Goal: Information Seeking & Learning: Learn about a topic

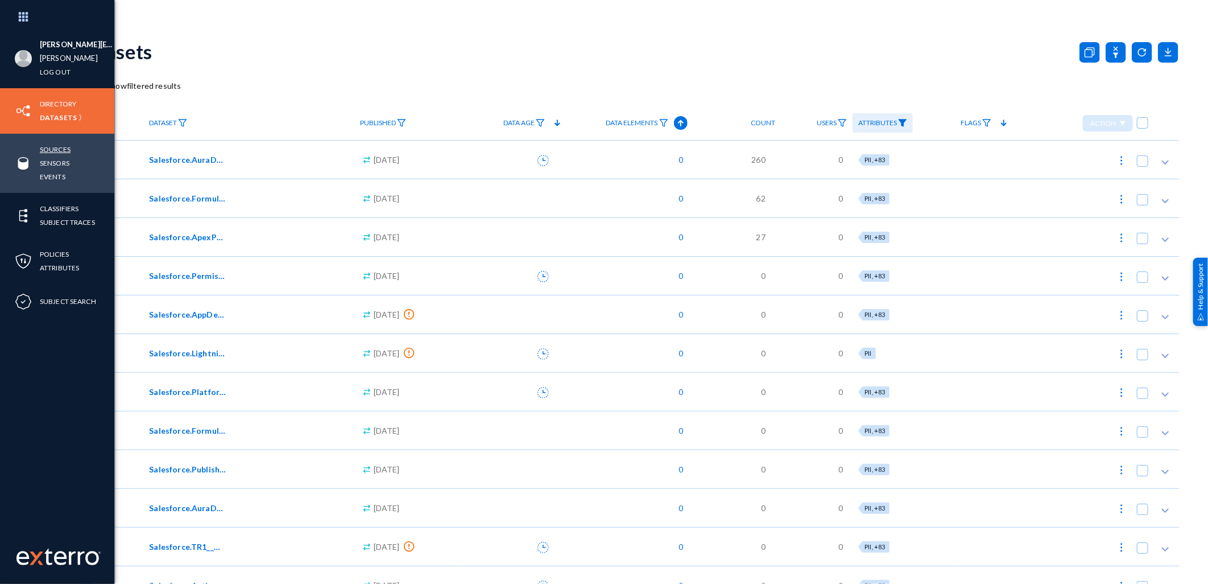
click at [60, 146] on link "Sources" at bounding box center [55, 149] width 31 height 13
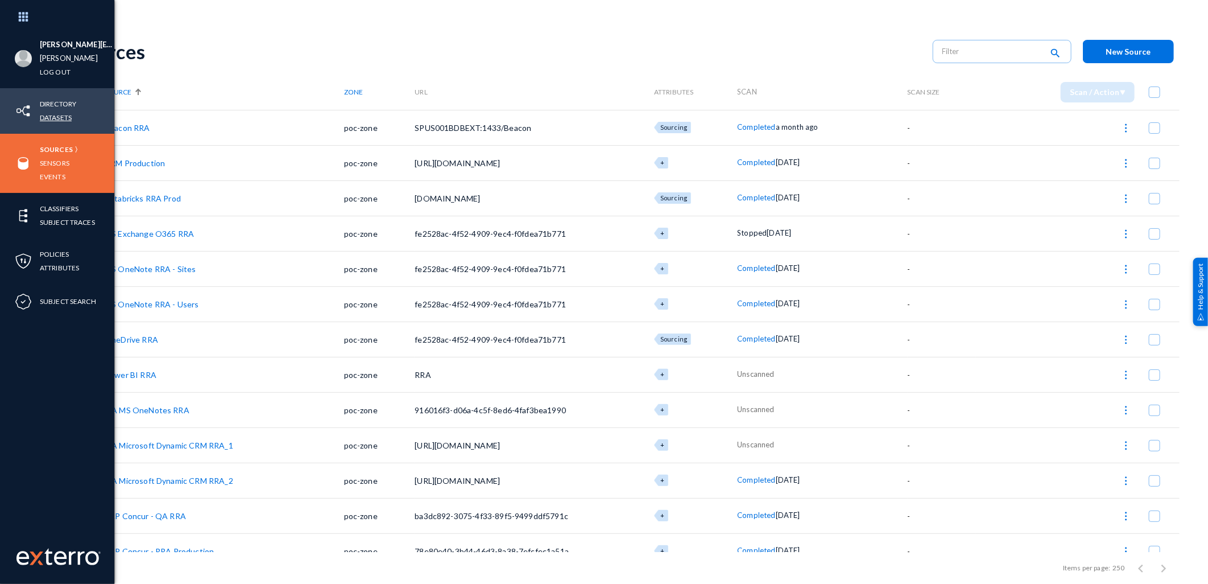
click at [67, 115] on link "Datasets" at bounding box center [56, 117] width 32 height 13
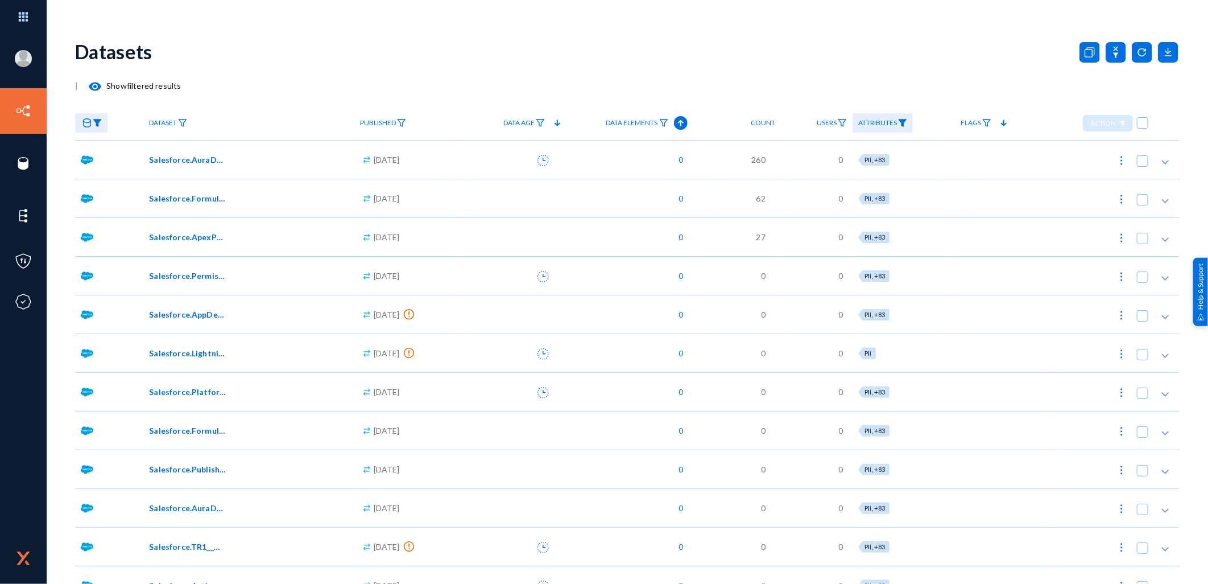
click at [98, 126] on img at bounding box center [97, 123] width 9 height 8
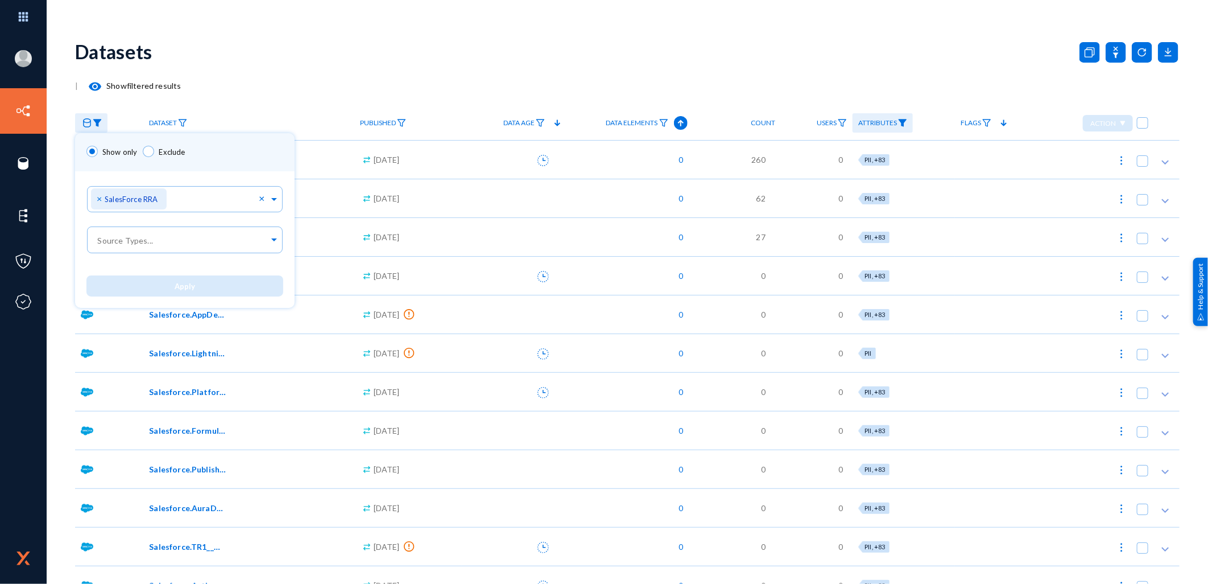
click at [98, 126] on div at bounding box center [604, 292] width 1208 height 584
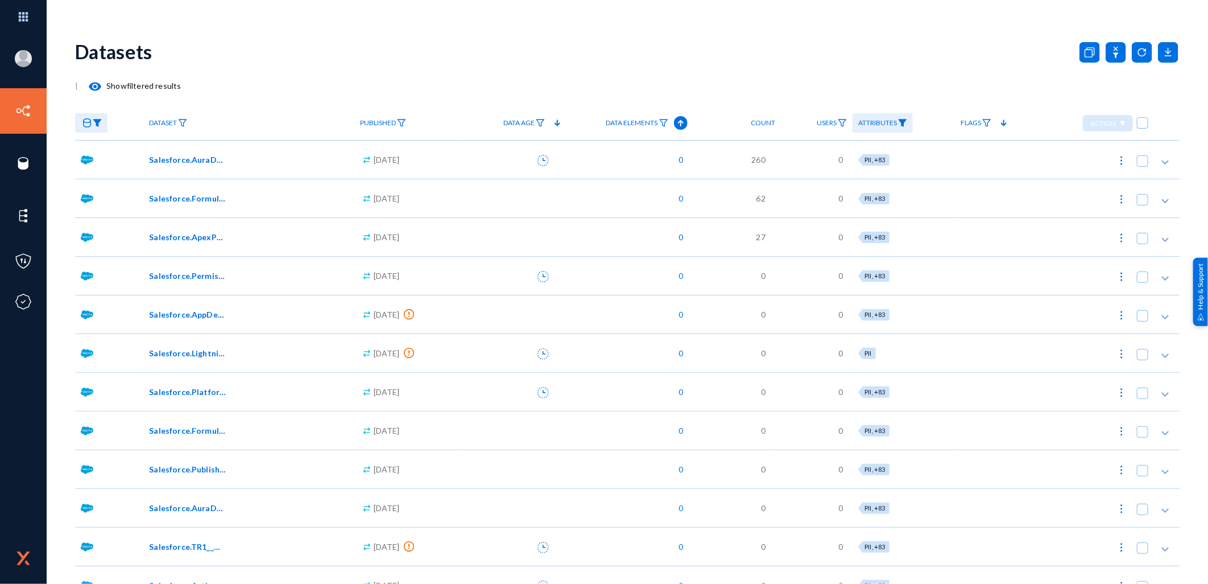
click at [907, 121] on img at bounding box center [902, 123] width 9 height 8
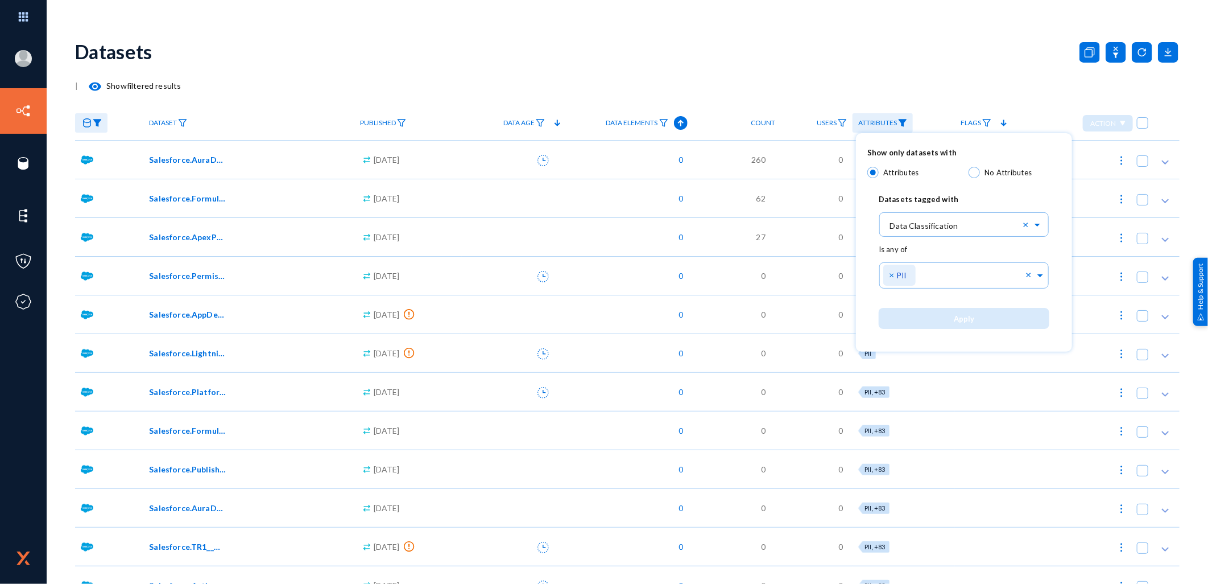
click at [102, 86] on div at bounding box center [604, 292] width 1208 height 584
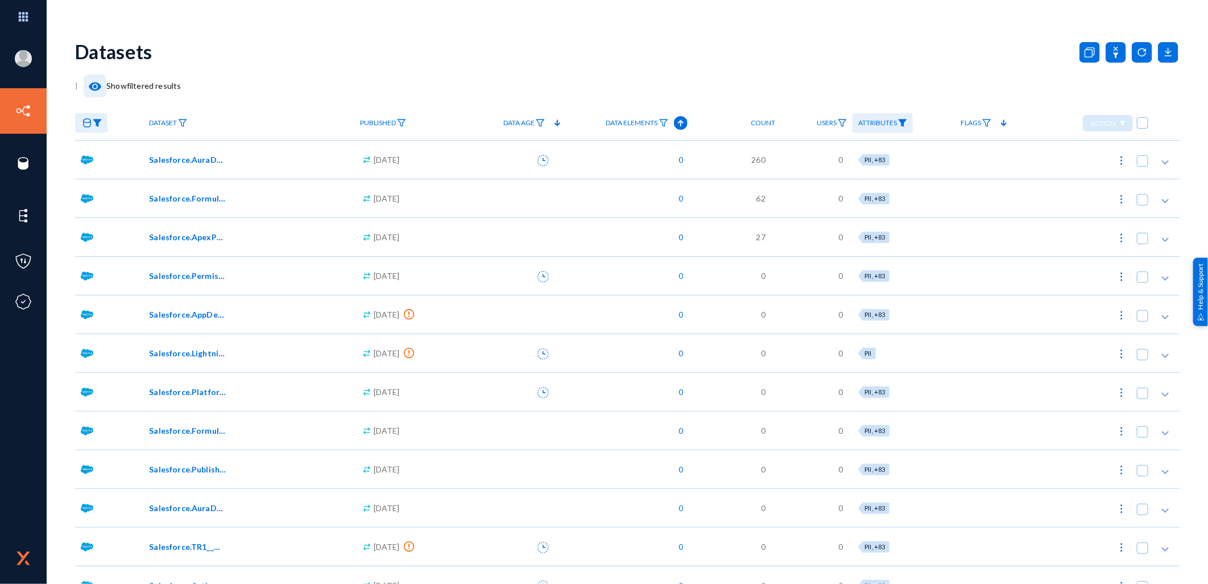
click at [93, 87] on mat-icon "visibility" at bounding box center [95, 87] width 14 height 14
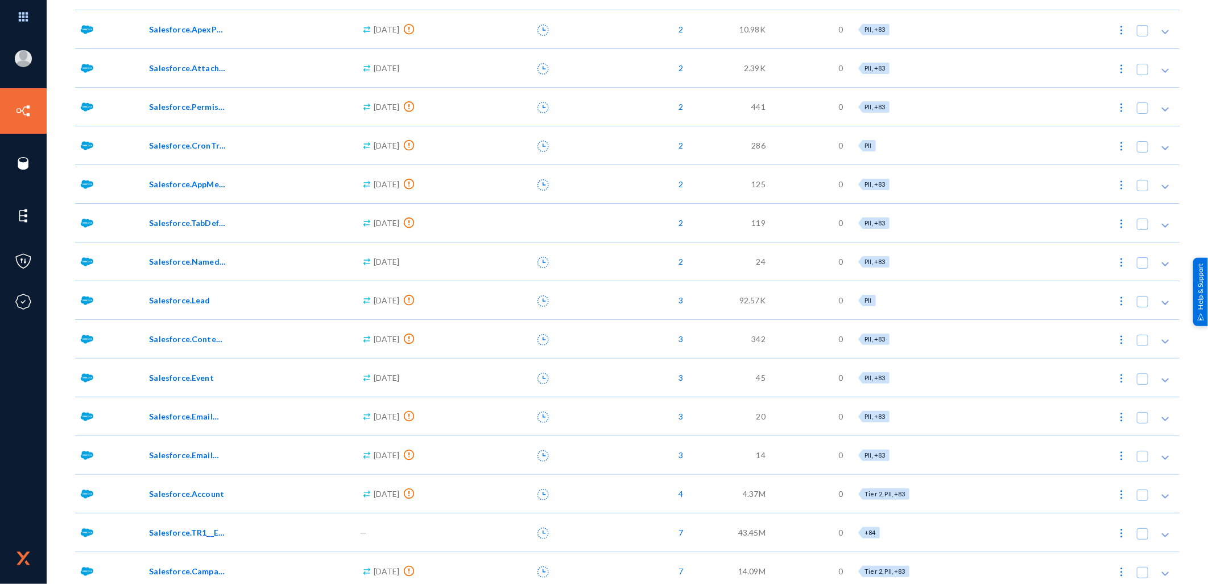
scroll to position [2407, 0]
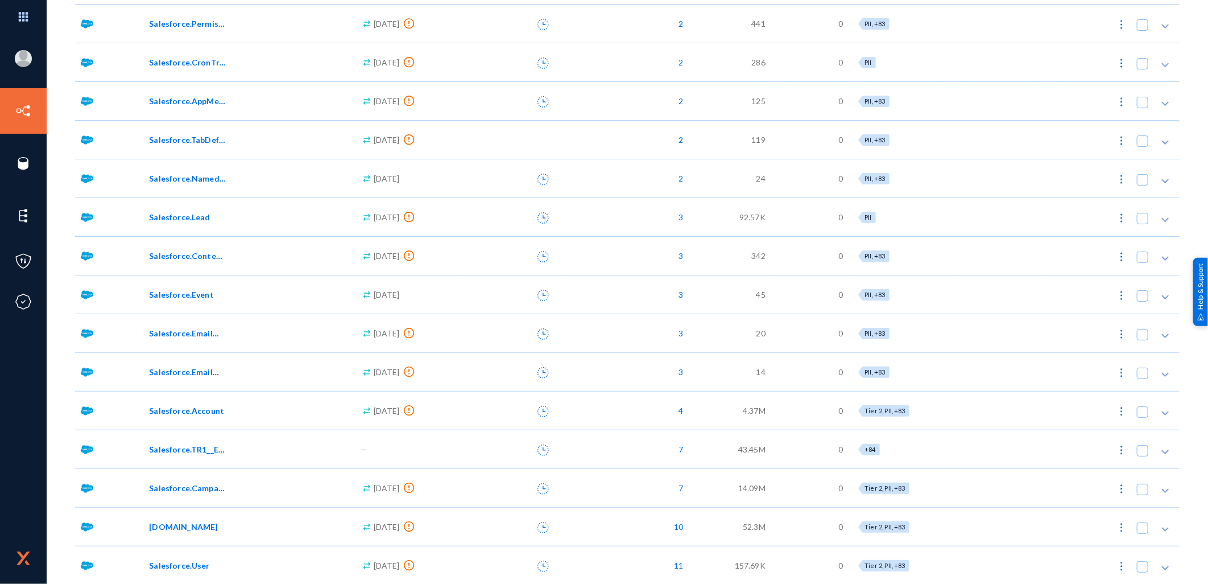
click at [195, 374] on span "Salesforce.EmailMessageRelation" at bounding box center [187, 372] width 77 height 12
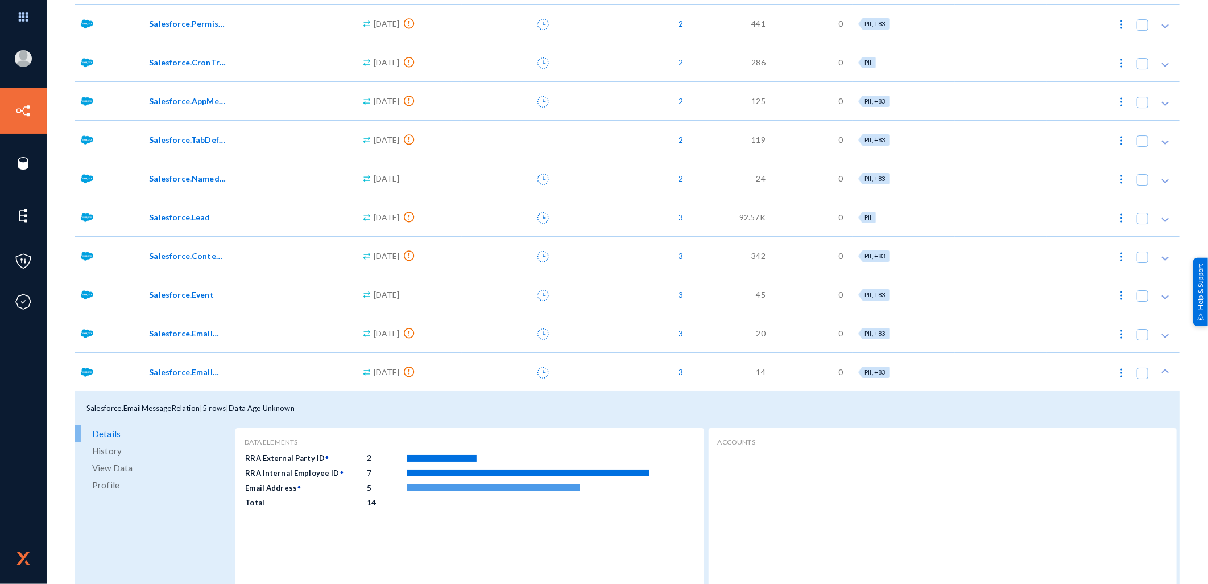
click at [121, 469] on span "View Data" at bounding box center [112, 467] width 40 height 17
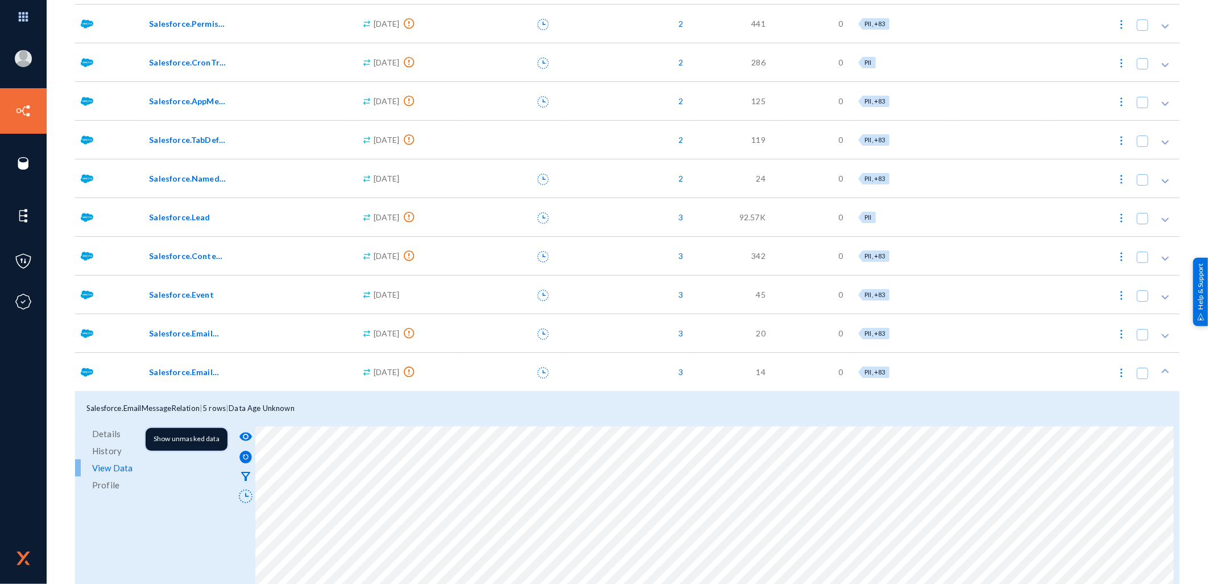
click at [247, 435] on mat-icon "visibility" at bounding box center [246, 436] width 14 height 14
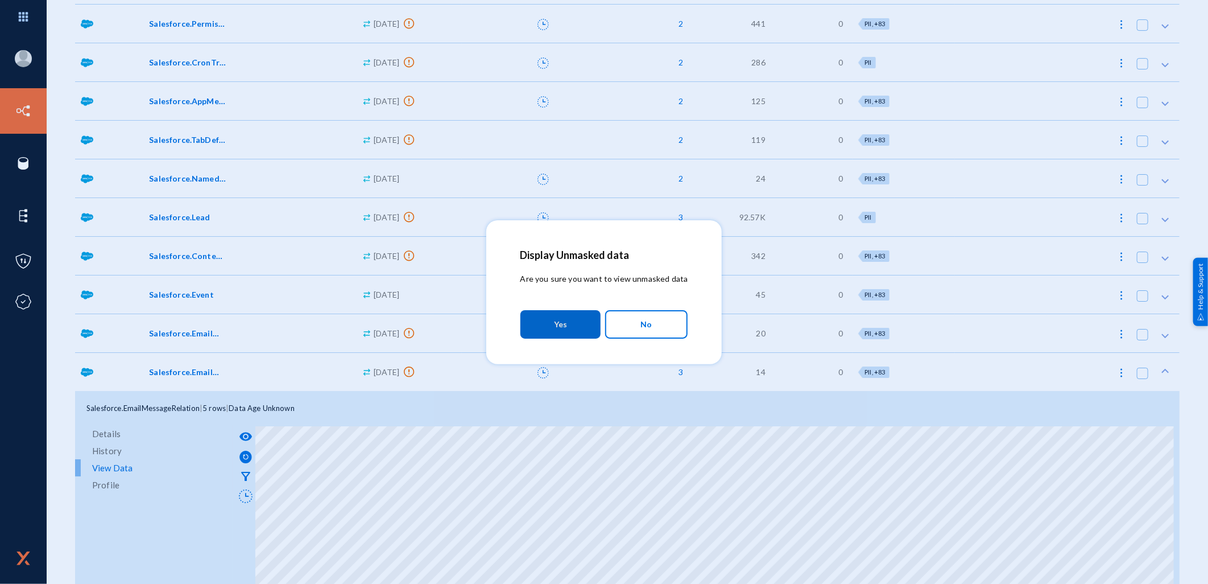
click at [543, 323] on button "Yes" at bounding box center [560, 324] width 80 height 28
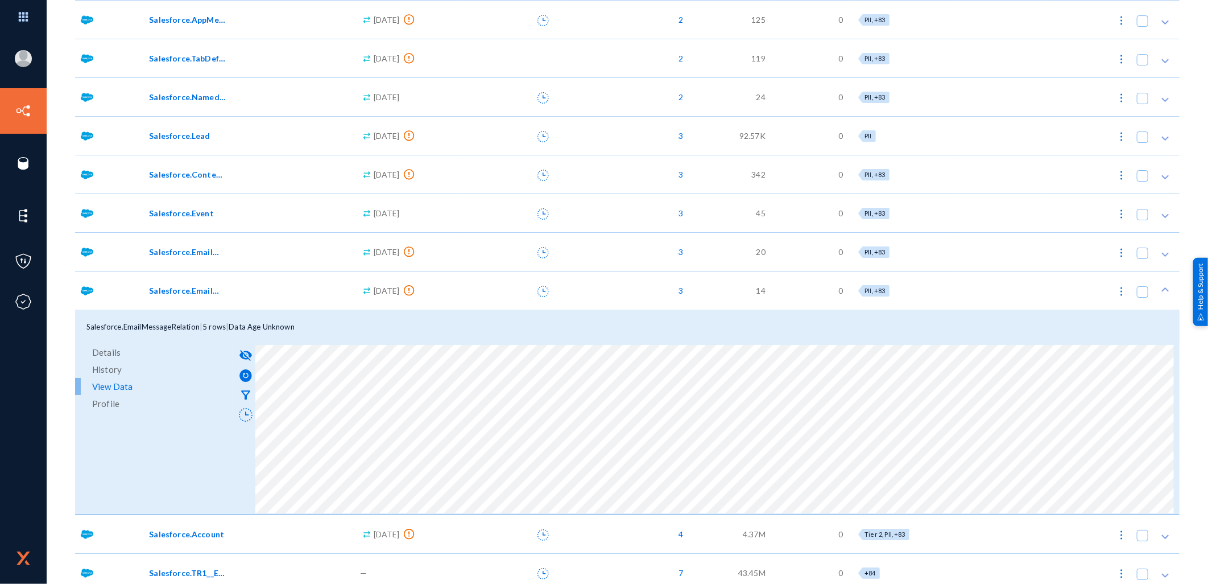
scroll to position [2596, 0]
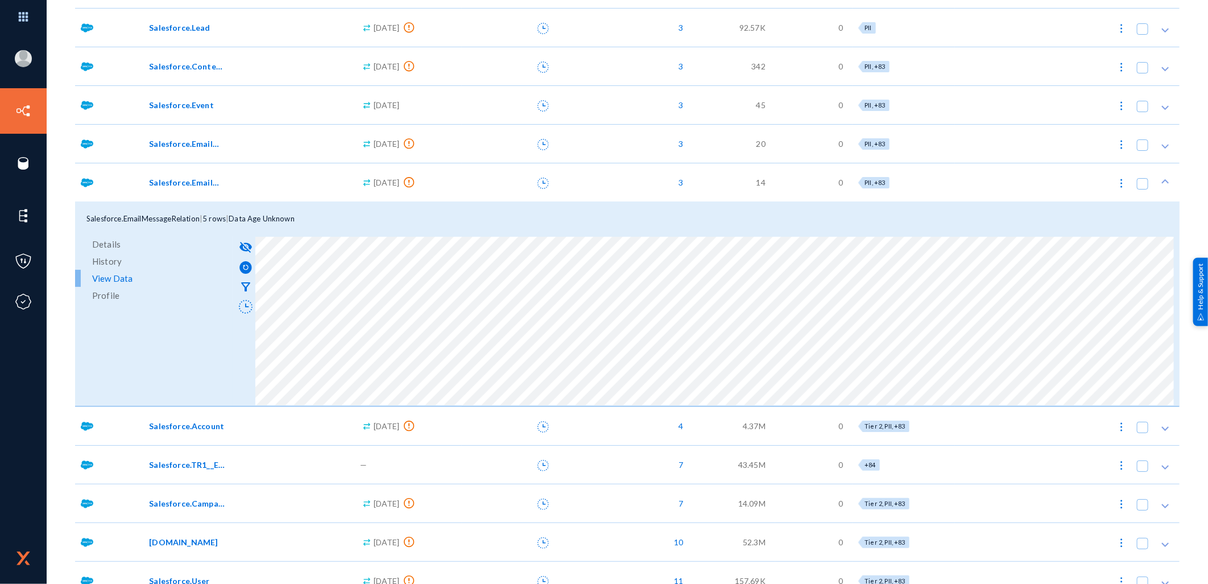
click at [224, 176] on div "Salesforce.EmailMessageRelation" at bounding box center [246, 182] width 195 height 12
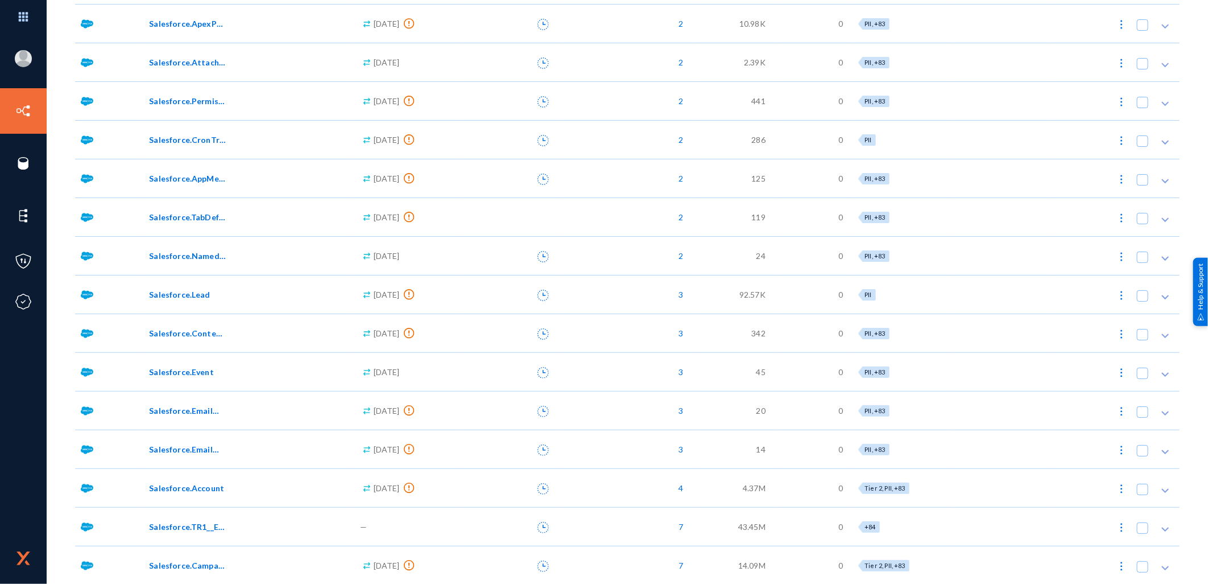
scroll to position [2407, 0]
click at [230, 332] on div "Salesforce.EmailMessage" at bounding box center [246, 333] width 195 height 12
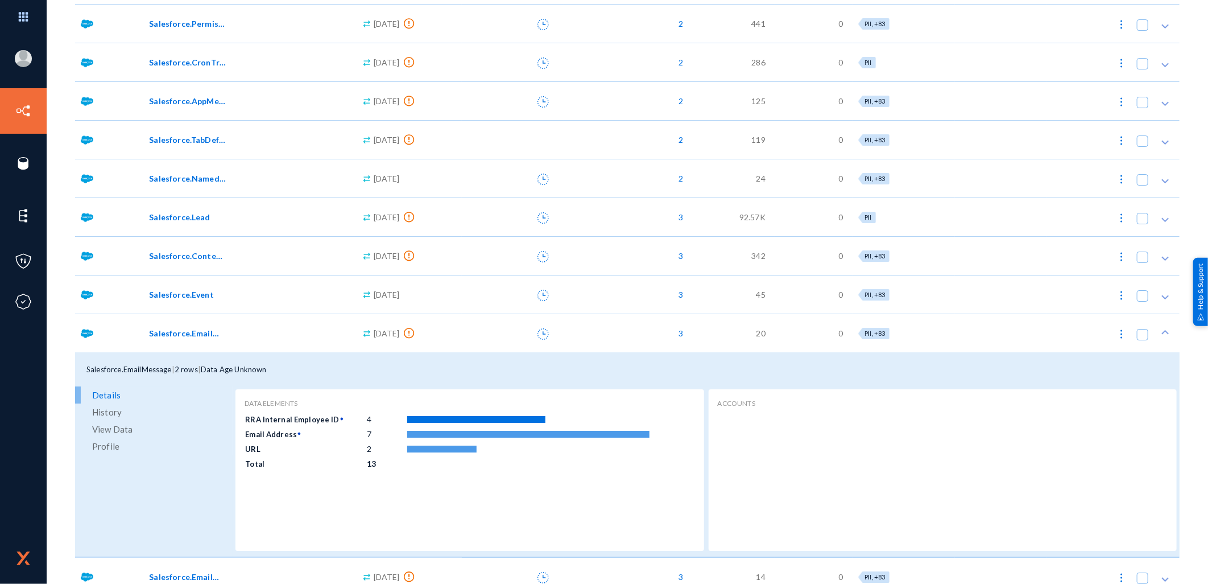
click at [110, 427] on span "View Data" at bounding box center [112, 428] width 40 height 17
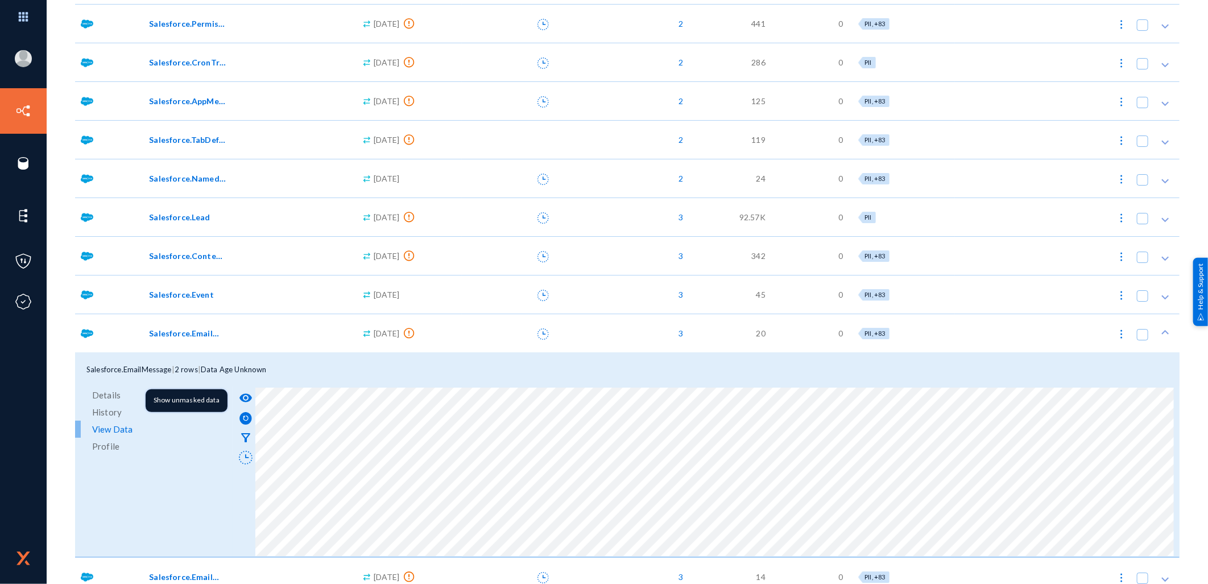
click at [249, 395] on mat-icon "visibility" at bounding box center [246, 398] width 14 height 14
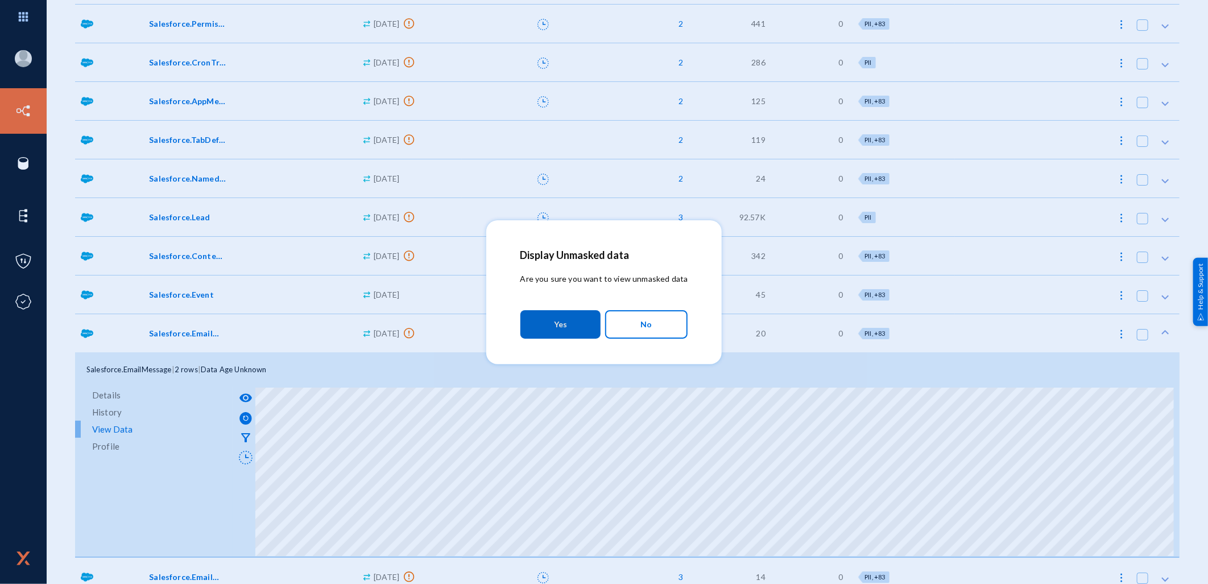
click at [560, 327] on span "Yes" at bounding box center [560, 324] width 13 height 20
